Goal: Entertainment & Leisure: Consume media (video, audio)

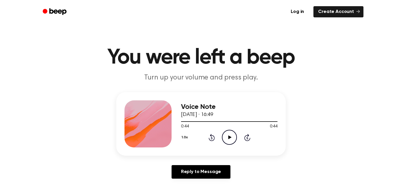
click at [234, 139] on icon "Play Audio" at bounding box center [229, 137] width 15 height 15
click at [230, 138] on icon "Play Audio" at bounding box center [229, 137] width 15 height 15
click at [220, 121] on span at bounding box center [222, 121] width 5 height 5
click at [189, 121] on div at bounding box center [229, 121] width 96 height 5
click at [231, 139] on icon "Pause Audio" at bounding box center [229, 137] width 15 height 15
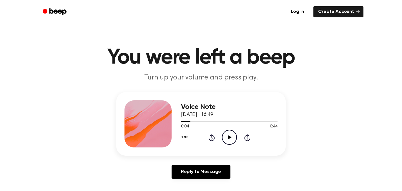
click at [231, 139] on icon "Play Audio" at bounding box center [229, 137] width 15 height 15
click at [234, 142] on icon "Play Audio" at bounding box center [229, 137] width 15 height 15
click at [222, 139] on circle at bounding box center [229, 137] width 14 height 14
